Goal: Information Seeking & Learning: Learn about a topic

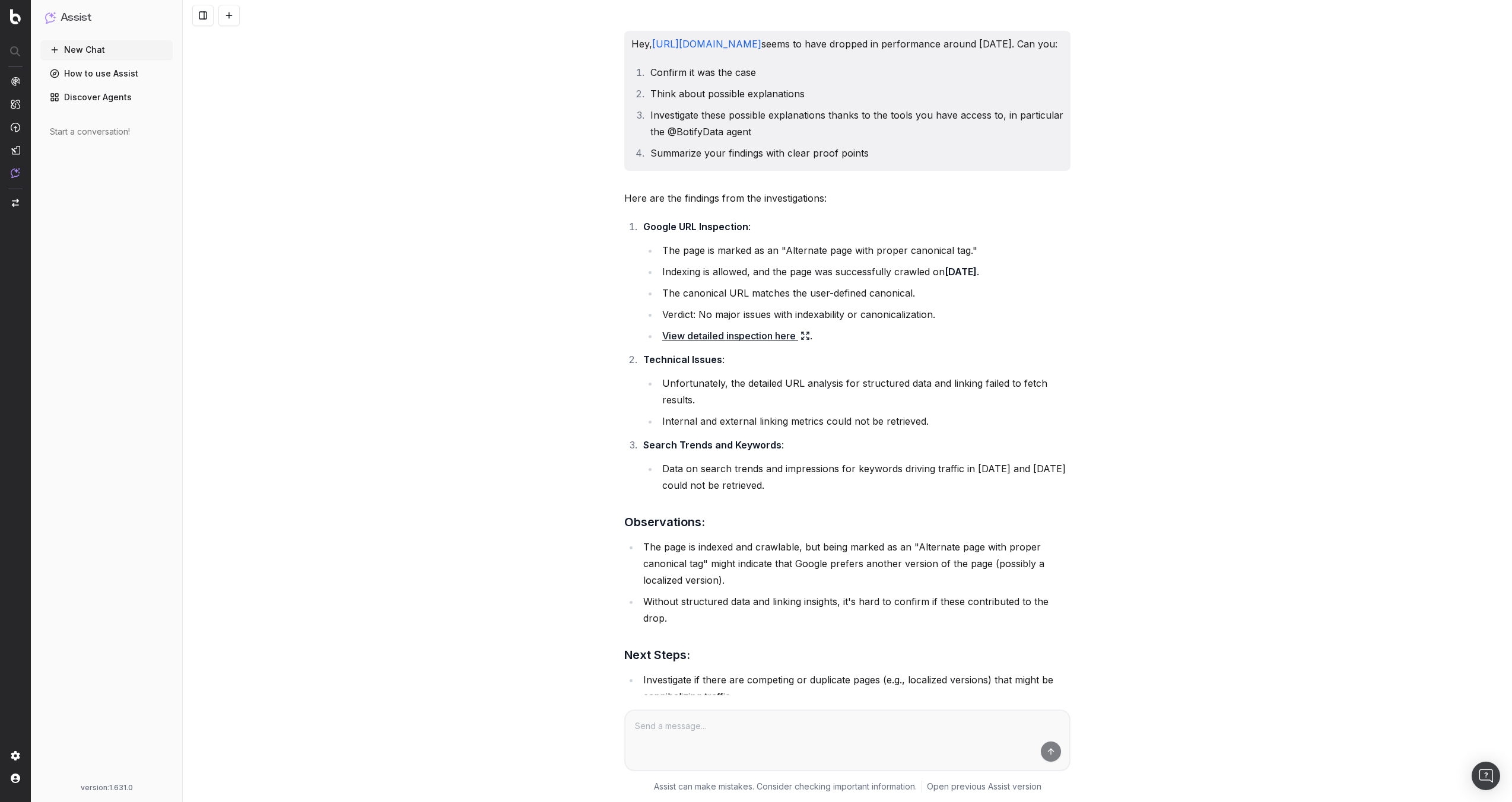
scroll to position [3060, 0]
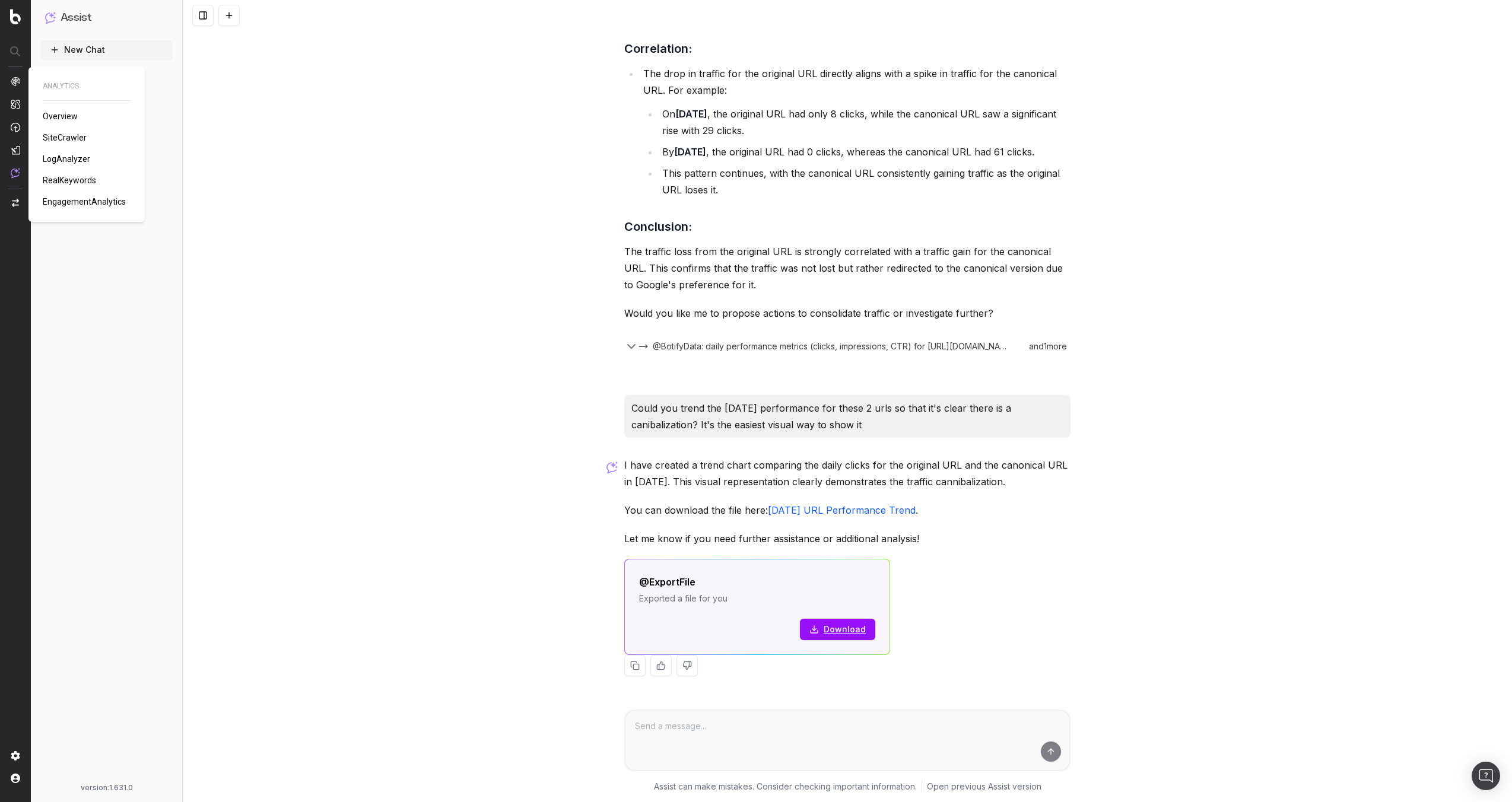
click at [73, 182] on span "RealKeywords" at bounding box center [69, 181] width 53 height 10
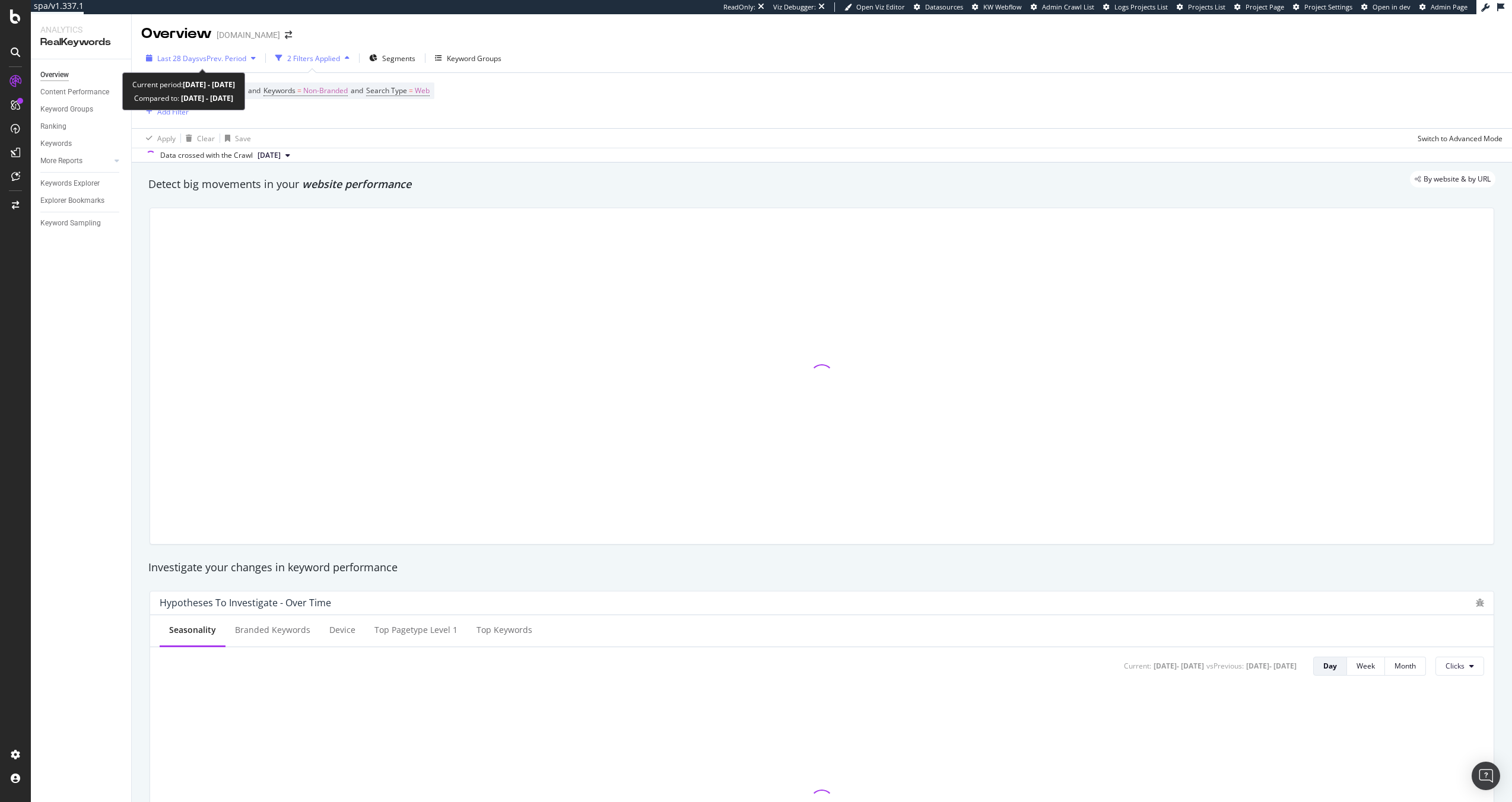
click at [205, 62] on span "vs Prev. Period" at bounding box center [223, 58] width 47 height 10
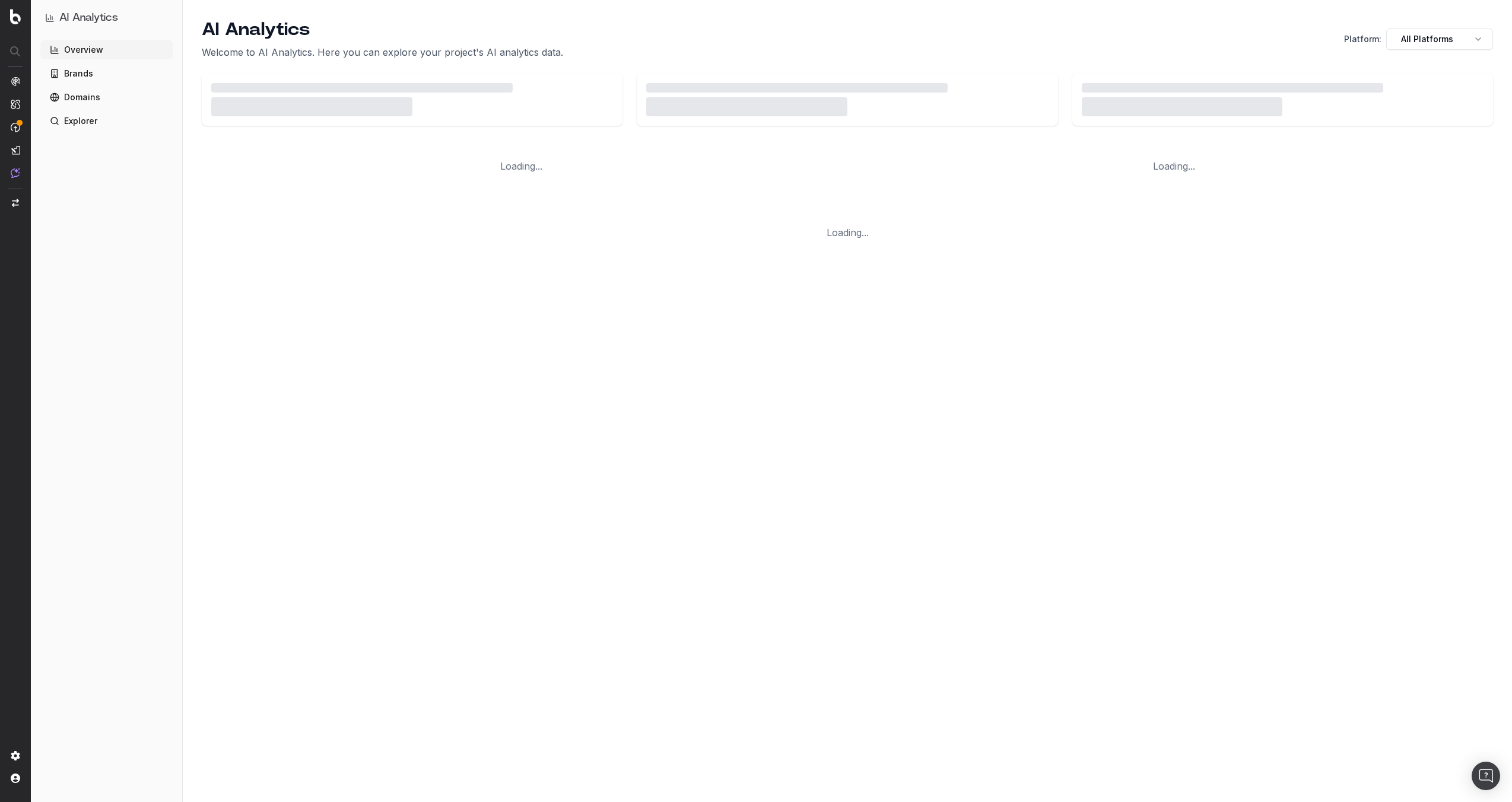
click at [94, 118] on link "Explorer" at bounding box center [107, 121] width 132 height 19
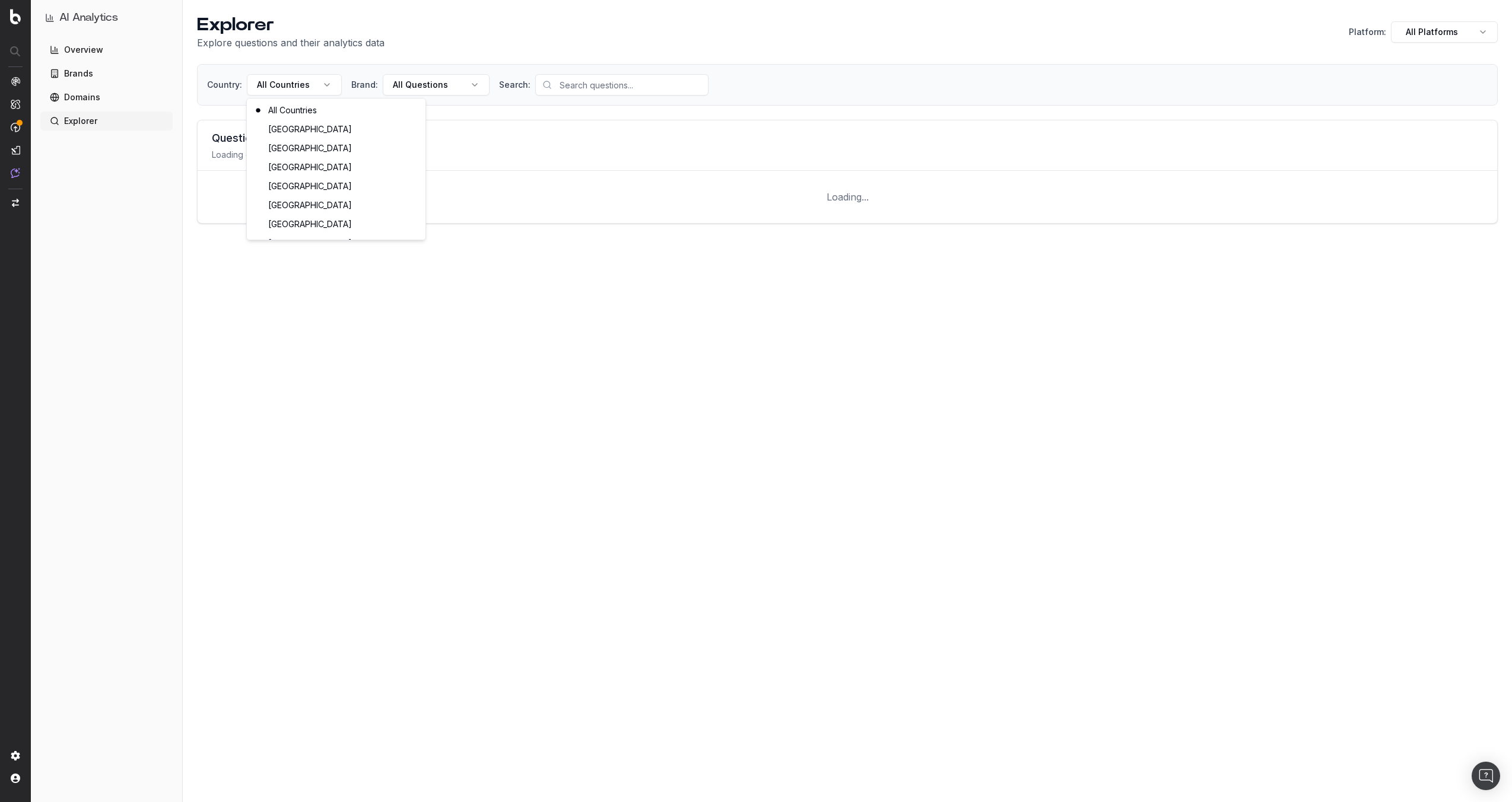
click at [309, 89] on html "AI Analytics Overview Brands Domains Explorer Explorer Explore questions and th…" at bounding box center [756, 401] width 1512 height 802
click at [439, 95] on html "AI Analytics Overview Brands Domains Explorer Explorer Explore questions and th…" at bounding box center [756, 401] width 1512 height 802
click at [460, 86] on html "AI Analytics Overview Brands Domains Explorer Explorer Explore questions and th…" at bounding box center [756, 401] width 1512 height 802
click at [324, 84] on html "AI Analytics Overview Brands Domains Explorer Explorer Explore questions and th…" at bounding box center [756, 401] width 1512 height 802
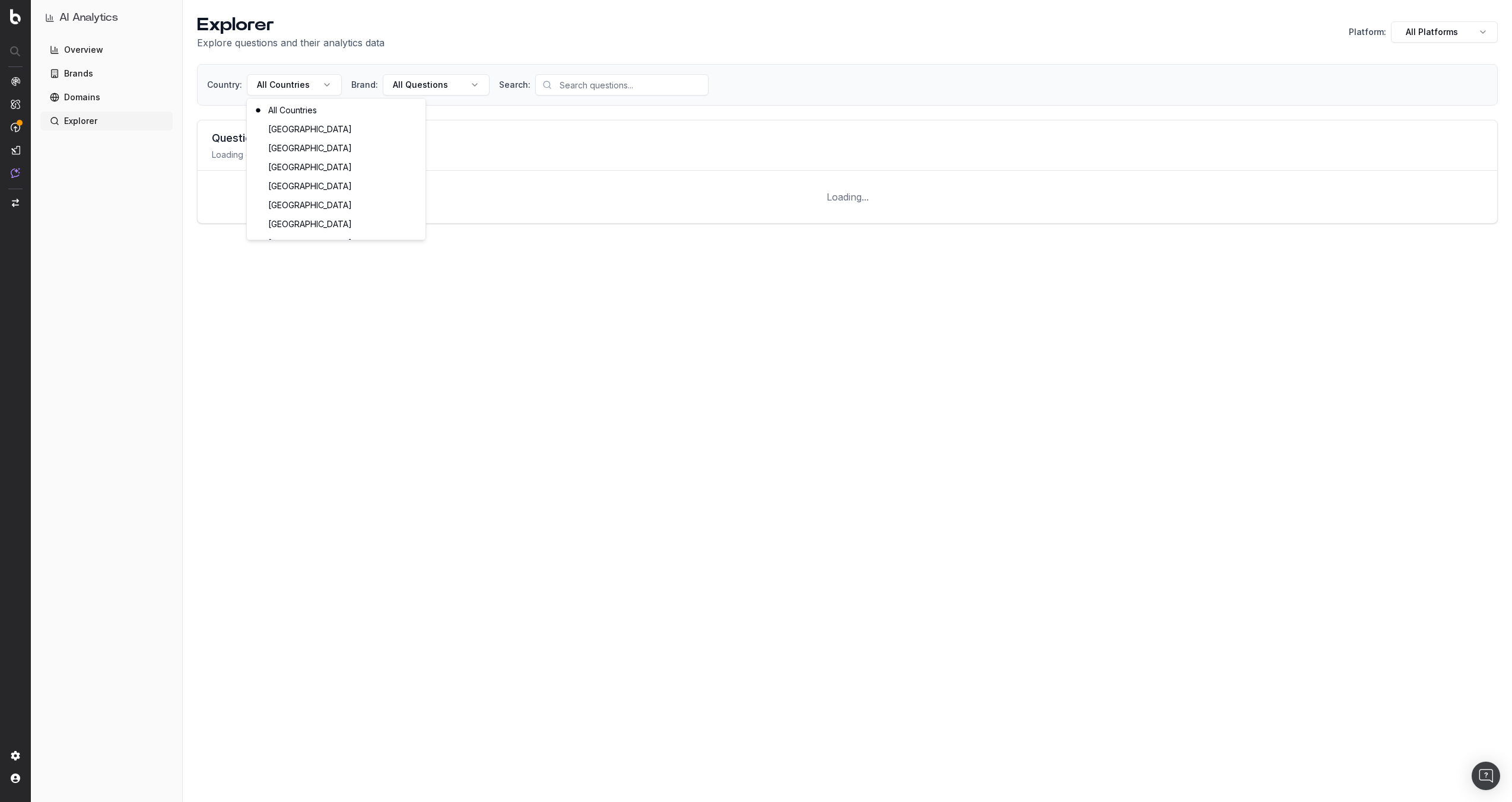
click at [324, 84] on html "AI Analytics Overview Brands Domains Explorer Explorer Explore questions and th…" at bounding box center [756, 401] width 1512 height 802
click at [437, 81] on html "AI Analytics Overview Brands Domains Explorer Explorer Explore questions and th…" at bounding box center [756, 401] width 1512 height 802
click at [807, 90] on html "AI Analytics Overview Brands Domains Explorer Explorer Explore questions and th…" at bounding box center [756, 401] width 1512 height 802
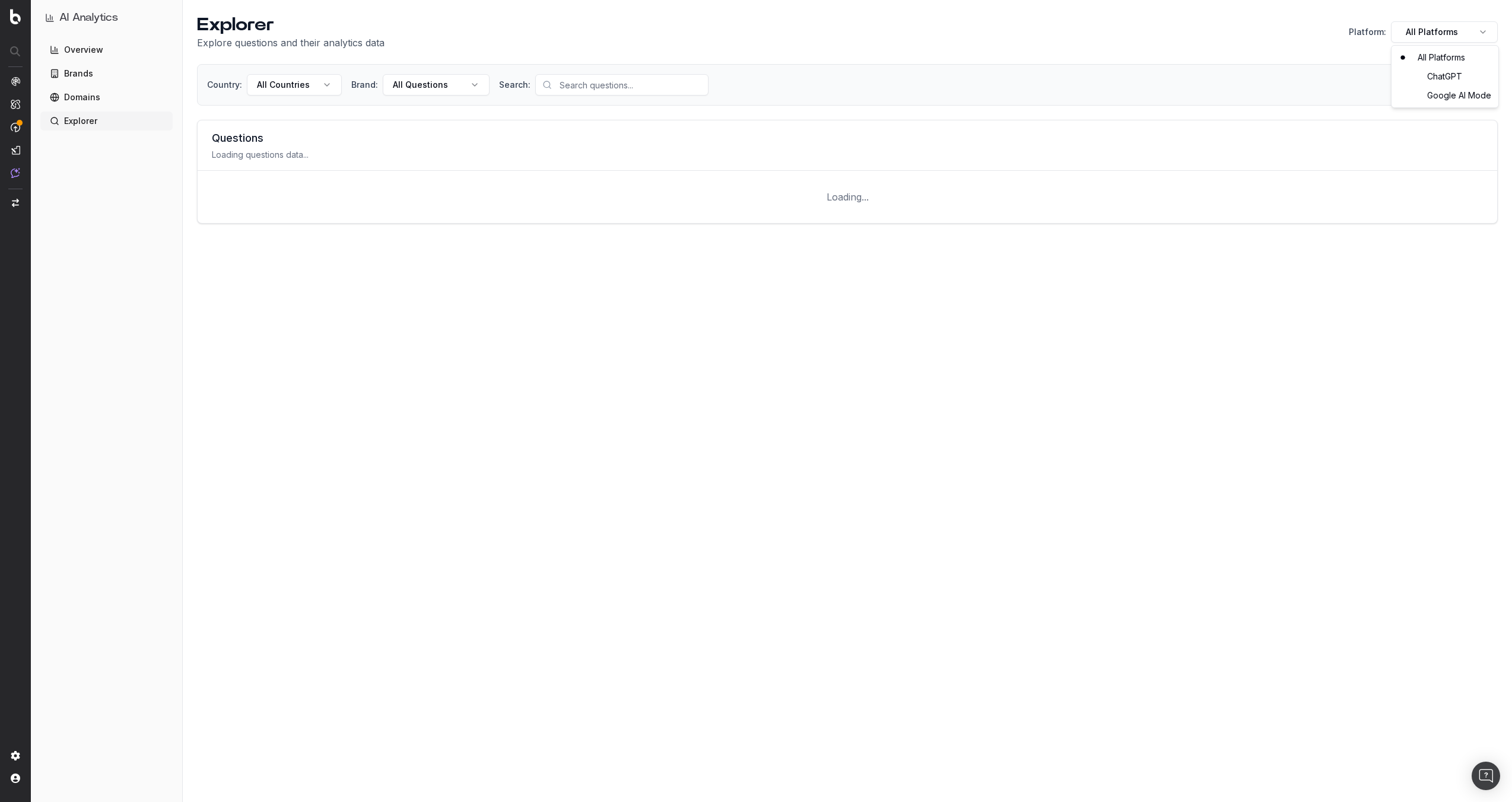
click at [1396, 30] on html "AI Analytics Overview Brands Domains Explorer Explorer Explore questions and th…" at bounding box center [756, 401] width 1512 height 802
click at [1314, 41] on html "AI Analytics Overview Brands Domains Explorer Explorer Explore questions and th…" at bounding box center [756, 401] width 1512 height 802
click at [1411, 30] on html "AI Analytics Overview Brands Domains Explorer Explorer Explore questions and th…" at bounding box center [756, 401] width 1512 height 802
click at [1286, 27] on html "AI Analytics Overview Brands Domains Explorer Explorer Explore questions and th…" at bounding box center [756, 401] width 1512 height 802
click at [545, 177] on div "Loading..." at bounding box center [847, 197] width 1300 height 53
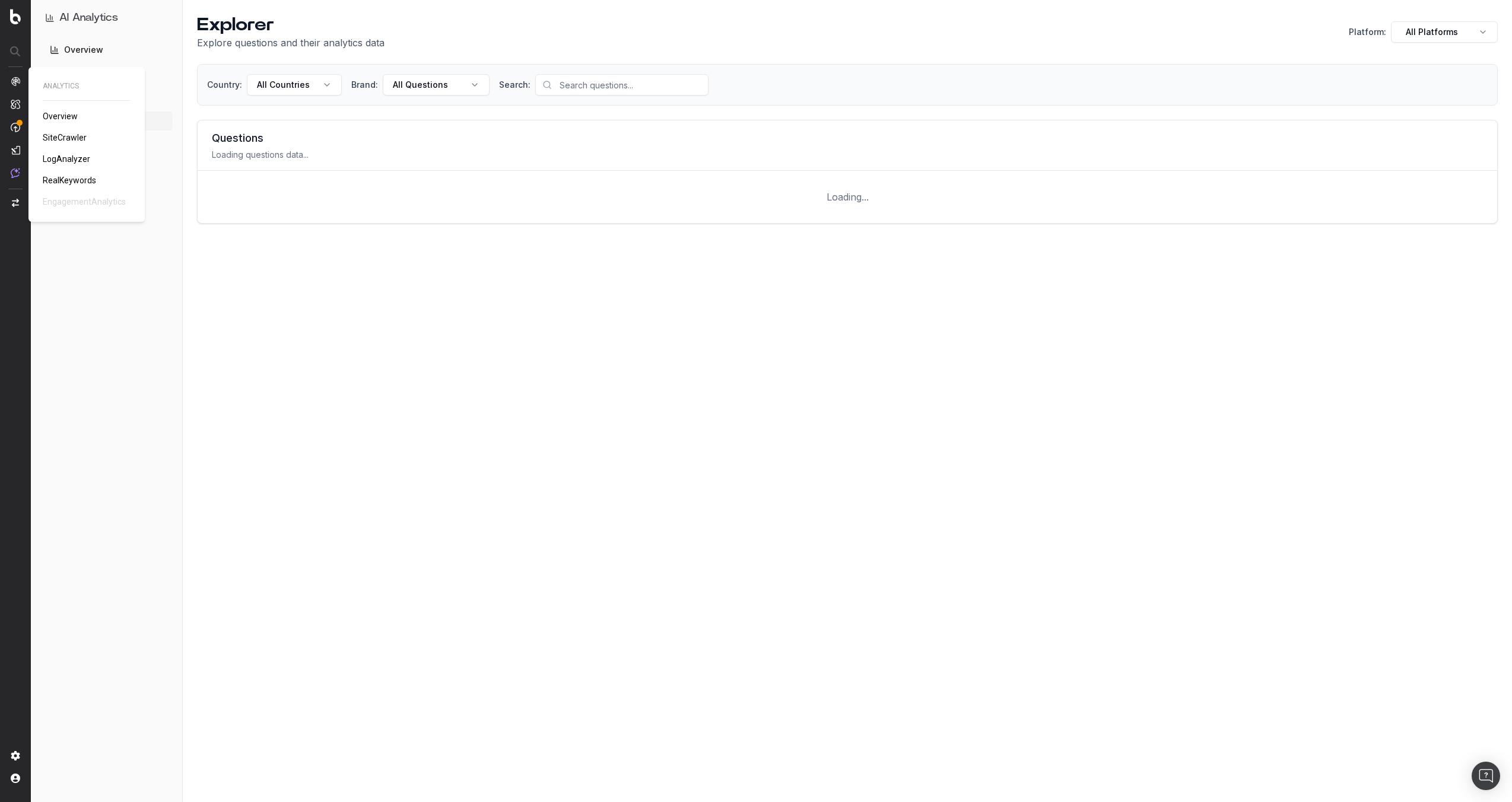
click at [377, 293] on div "Explorer Explore questions and their analytics data Platform: All Platforms Cou…" at bounding box center [848, 401] width 1329 height 802
